Goal: Information Seeking & Learning: Learn about a topic

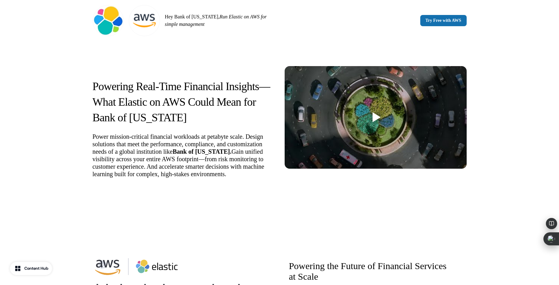
click at [378, 117] on div at bounding box center [377, 117] width 8 height 10
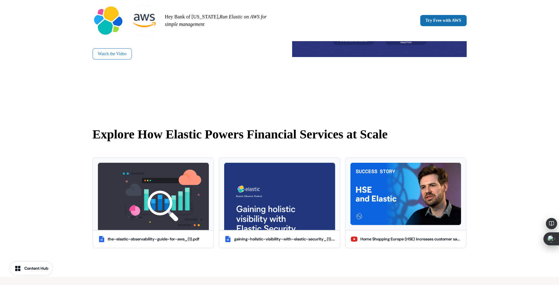
scroll to position [448, 0]
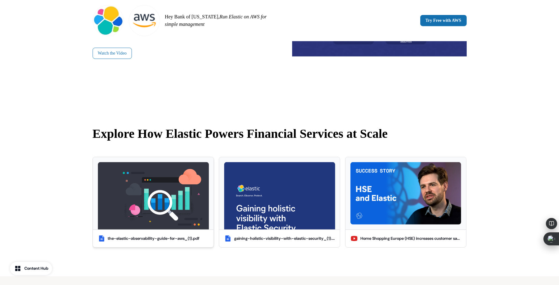
click at [142, 194] on img at bounding box center [153, 195] width 111 height 67
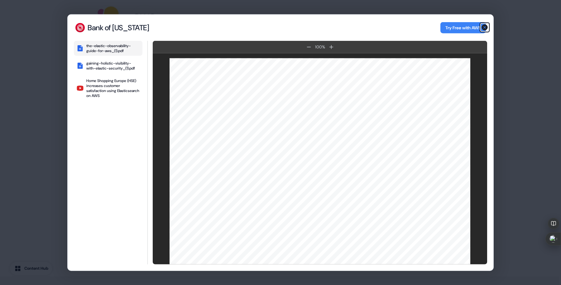
click at [485, 26] on icon "button" at bounding box center [485, 27] width 6 height 6
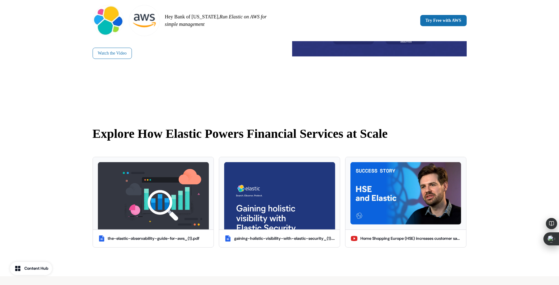
click at [294, 153] on div "Explore How Elastic Powers Financial Services at Scale the-elastic-observabilit…" at bounding box center [280, 188] width 412 height 177
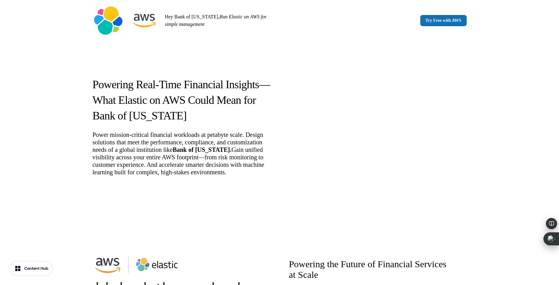
scroll to position [2, 0]
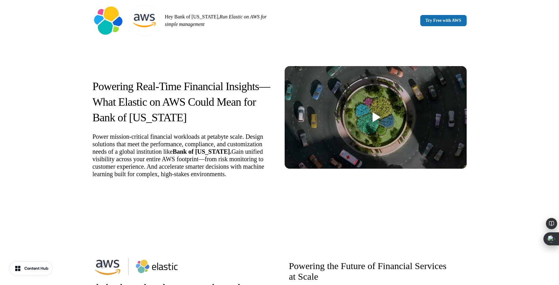
click at [491, 25] on div "Hey Bank of [US_STATE], Run Elastic on AWS for simple management Try Free with …" at bounding box center [279, 20] width 559 height 41
click at [510, 80] on div "Powering Real-Time Financial Insights—What Elastic on AWS Could Mean for Bank o…" at bounding box center [279, 127] width 559 height 172
click at [507, 75] on div "Powering Real-Time Financial Insights—What Elastic on AWS Could Mean for Bank o…" at bounding box center [279, 127] width 559 height 172
click at [376, 118] on div at bounding box center [377, 117] width 8 height 10
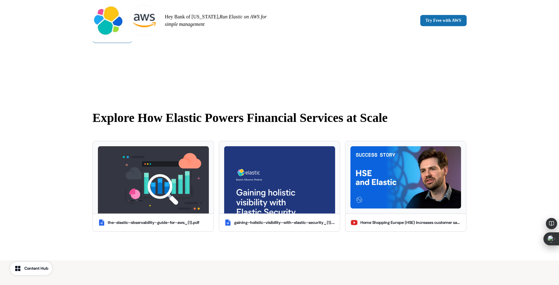
scroll to position [465, 0]
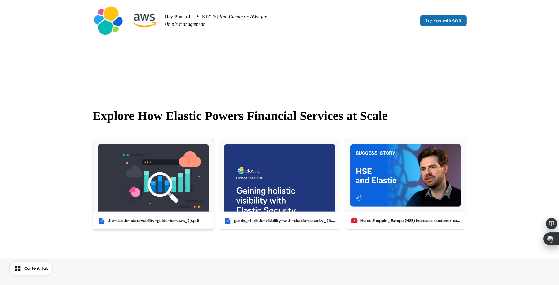
click at [176, 182] on img at bounding box center [153, 177] width 111 height 67
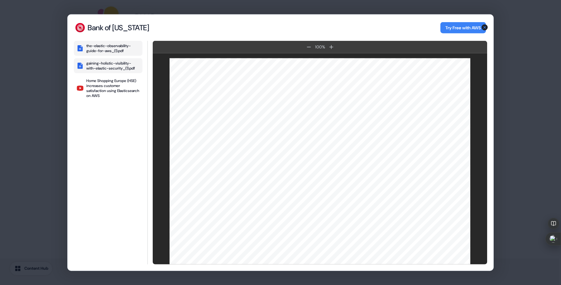
click at [120, 68] on div "gaining-holistic-visibility-with-elastic-security_(1).pdf" at bounding box center [113, 66] width 54 height 10
click at [119, 89] on div "Home Shopping Europe (HSE) increases customer satisfaction using Elasticsearch …" at bounding box center [113, 88] width 54 height 20
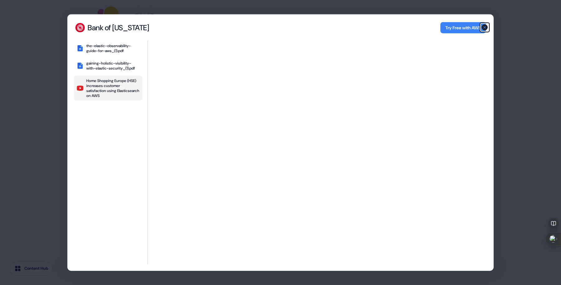
click at [486, 28] on icon "button" at bounding box center [485, 27] width 6 height 6
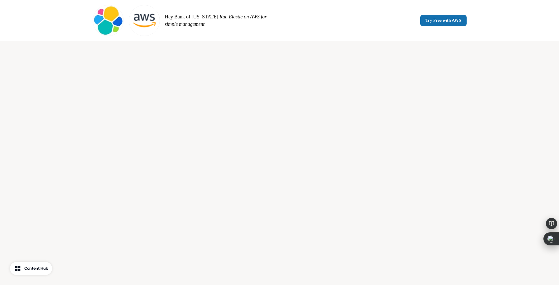
scroll to position [765, 0]
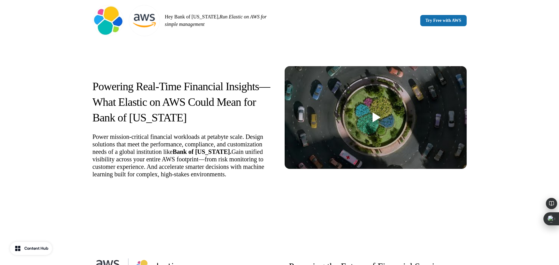
click at [62, 129] on div "Powering Real-Time Financial Insights—What Elastic on AWS Could Mean for Bank o…" at bounding box center [279, 127] width 559 height 172
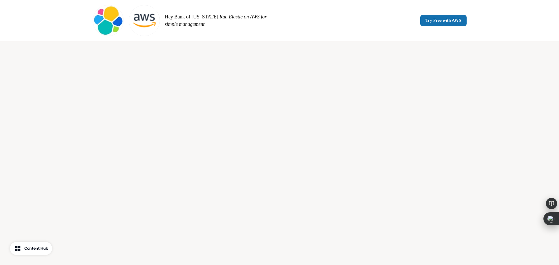
scroll to position [724, 0]
